Goal: Find specific page/section: Find specific page/section

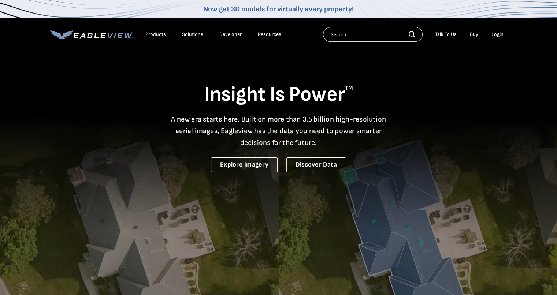
click at [497, 34] on div "Login" at bounding box center [498, 34] width 12 height 7
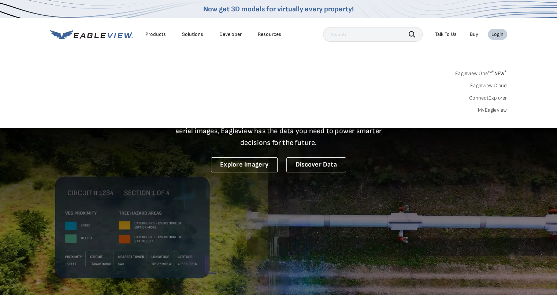
click at [158, 34] on div "Products" at bounding box center [155, 34] width 21 height 7
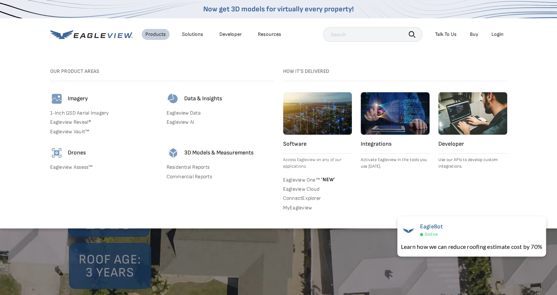
click at [182, 166] on link "Residential Reports" at bounding box center [221, 167] width 108 height 7
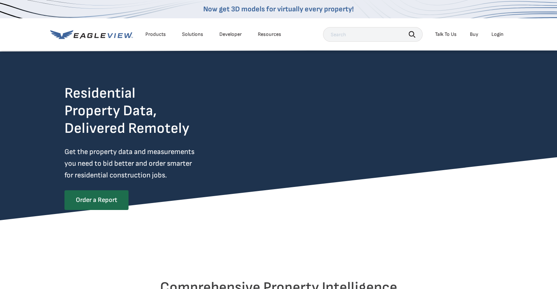
click at [499, 35] on div "Login" at bounding box center [498, 34] width 12 height 7
click at [103, 198] on link "Order a Report" at bounding box center [95, 199] width 63 height 19
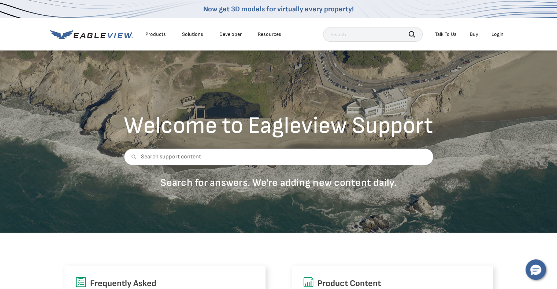
click at [499, 34] on div "Login" at bounding box center [498, 34] width 12 height 7
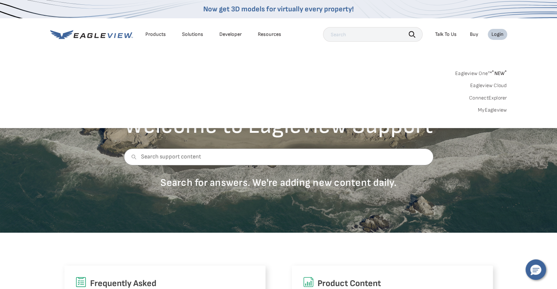
click at [496, 35] on div "Login" at bounding box center [498, 34] width 12 height 7
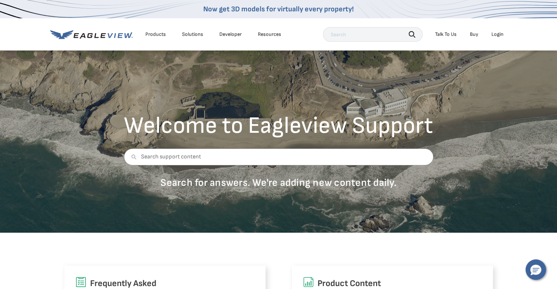
click at [502, 34] on div "Login" at bounding box center [498, 34] width 12 height 7
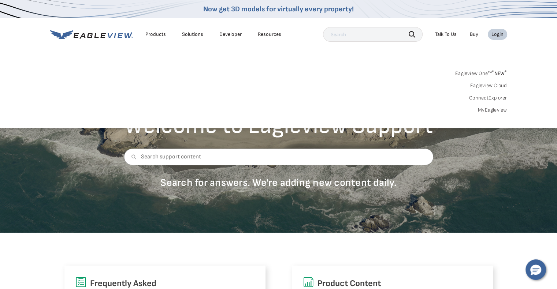
click at [483, 110] on link "MyEagleview" at bounding box center [492, 110] width 29 height 7
